Goal: Check status: Check status

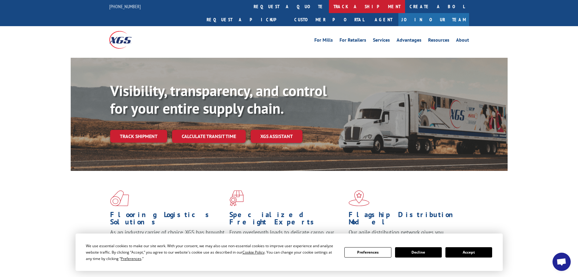
click at [329, 9] on link "track a shipment" at bounding box center [367, 6] width 76 height 13
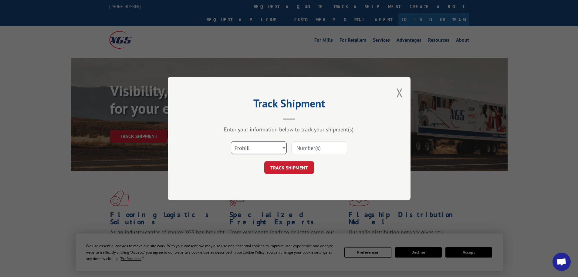
click at [258, 145] on select "Select category... Probill BOL PO" at bounding box center [259, 147] width 56 height 13
select select "bol"
click at [231, 141] on select "Select category... Probill BOL PO" at bounding box center [259, 147] width 56 height 13
click at [298, 149] on input at bounding box center [319, 147] width 56 height 13
paste input "7067550"
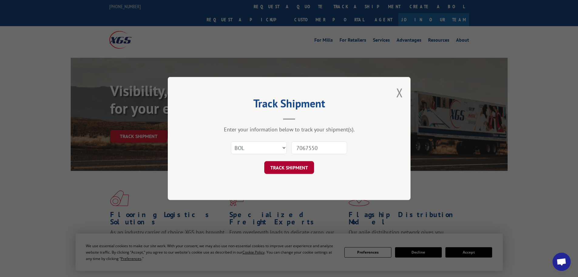
type input "7067550"
click at [298, 169] on button "TRACK SHIPMENT" at bounding box center [289, 167] width 50 height 13
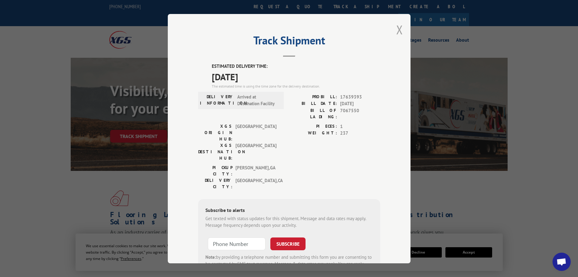
click at [396, 29] on button "Close modal" at bounding box center [399, 30] width 7 height 16
